Goal: Task Accomplishment & Management: Use online tool/utility

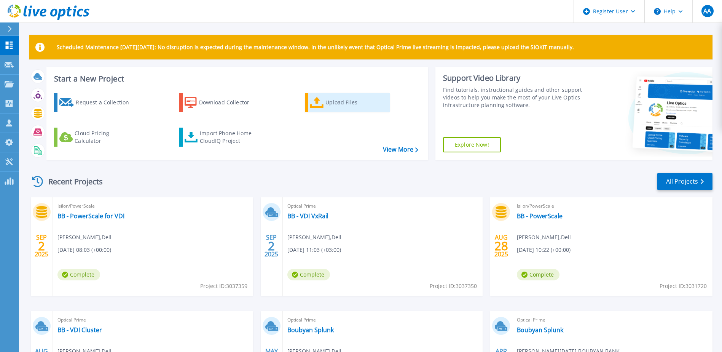
click at [321, 105] on icon at bounding box center [317, 102] width 14 height 11
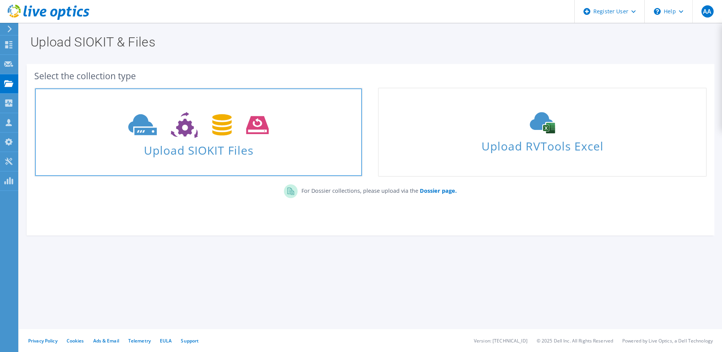
click at [205, 137] on icon at bounding box center [198, 125] width 140 height 26
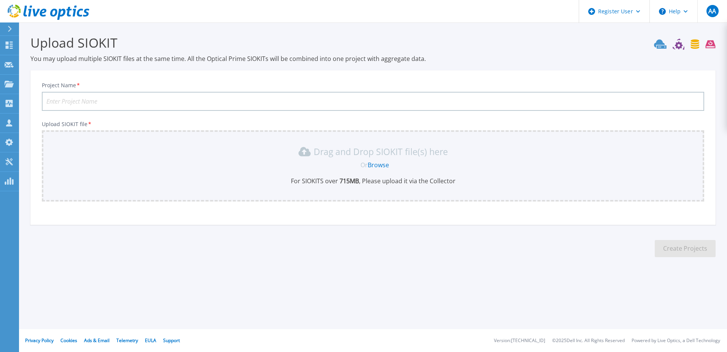
click at [160, 101] on input "Project Name *" at bounding box center [373, 101] width 663 height 19
type input "Boubyan VMWare assessment [DATE]"
click at [293, 157] on div "Drag and Drop SIOKIT file(s) here" at bounding box center [373, 151] width 654 height 12
click at [376, 162] on link "Browse" at bounding box center [378, 165] width 21 height 8
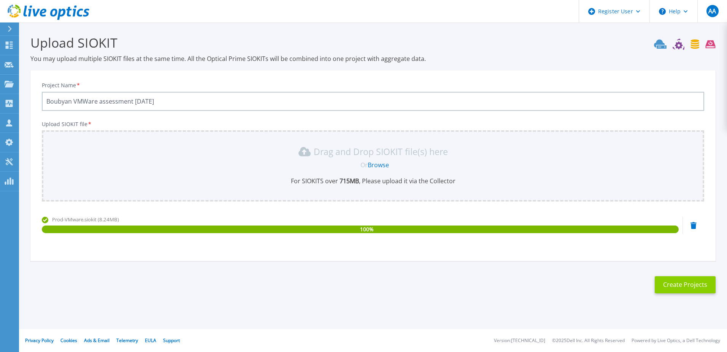
click at [669, 282] on button "Create Projects" at bounding box center [685, 284] width 61 height 17
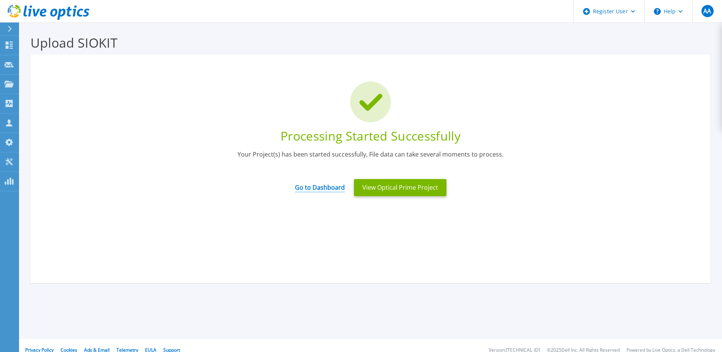
click at [325, 186] on link "Go to Dashboard" at bounding box center [320, 184] width 50 height 15
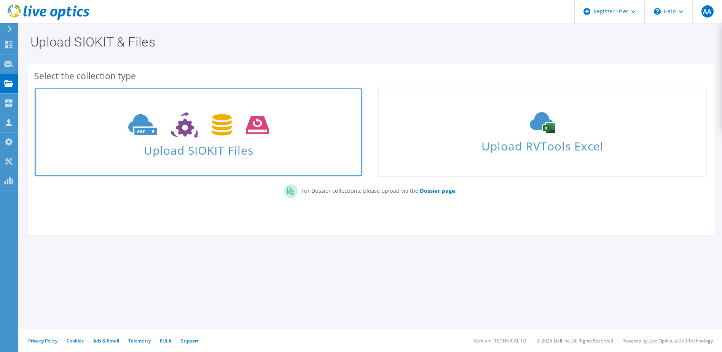
click at [108, 111] on span at bounding box center [198, 124] width 327 height 32
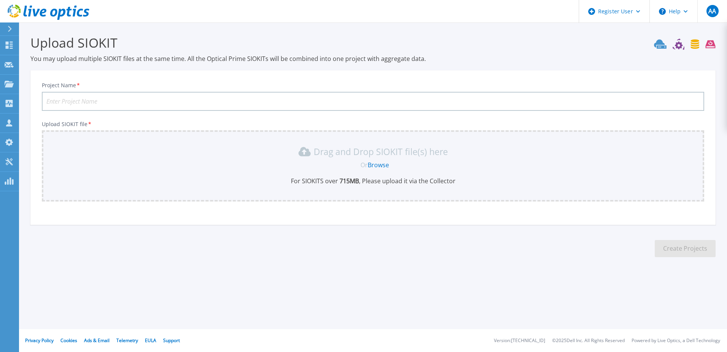
click at [107, 99] on input "Project Name *" at bounding box center [373, 101] width 663 height 19
type input "Boubyan Pilot UAT assessment [DATE]"
click at [375, 165] on link "Browse" at bounding box center [378, 165] width 21 height 8
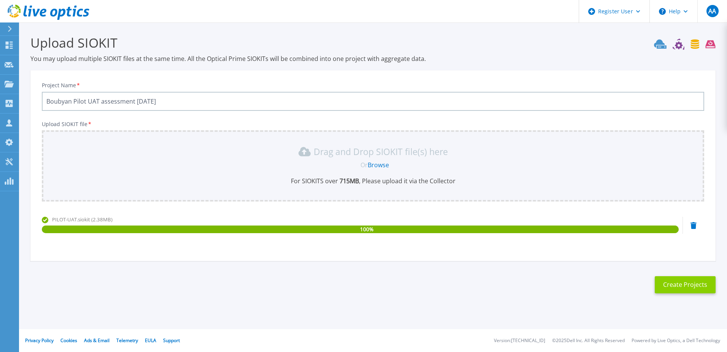
click at [697, 280] on button "Create Projects" at bounding box center [685, 284] width 61 height 17
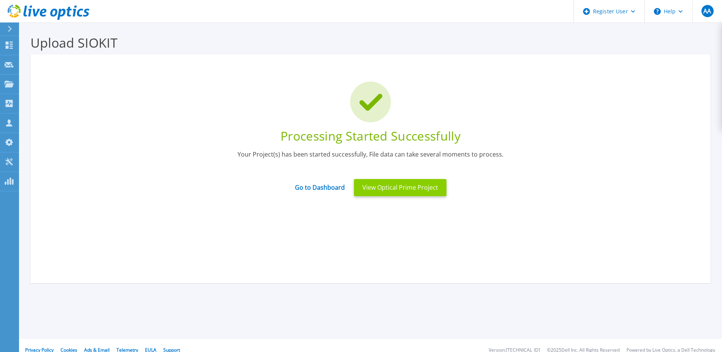
click at [377, 189] on button "View Optical Prime Project" at bounding box center [400, 187] width 92 height 17
